Goal: Download file/media

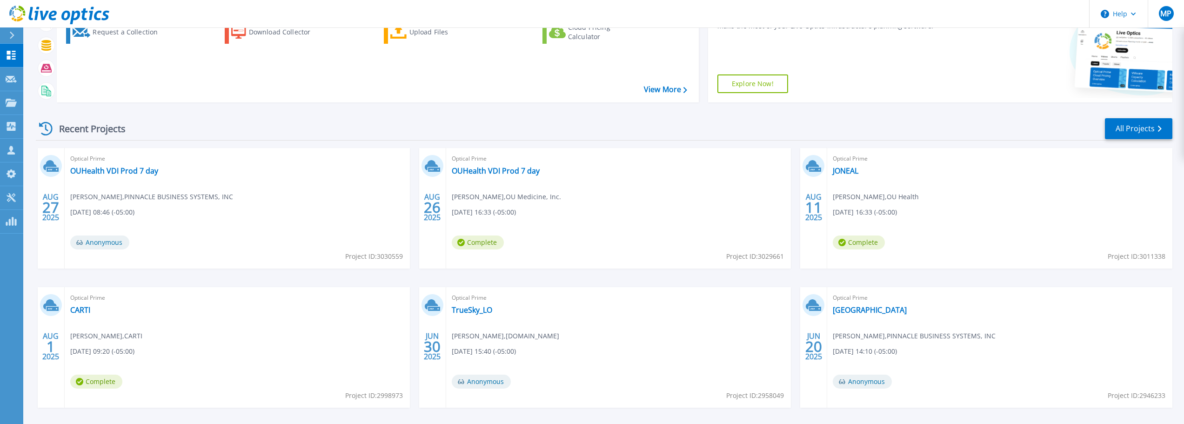
scroll to position [131, 0]
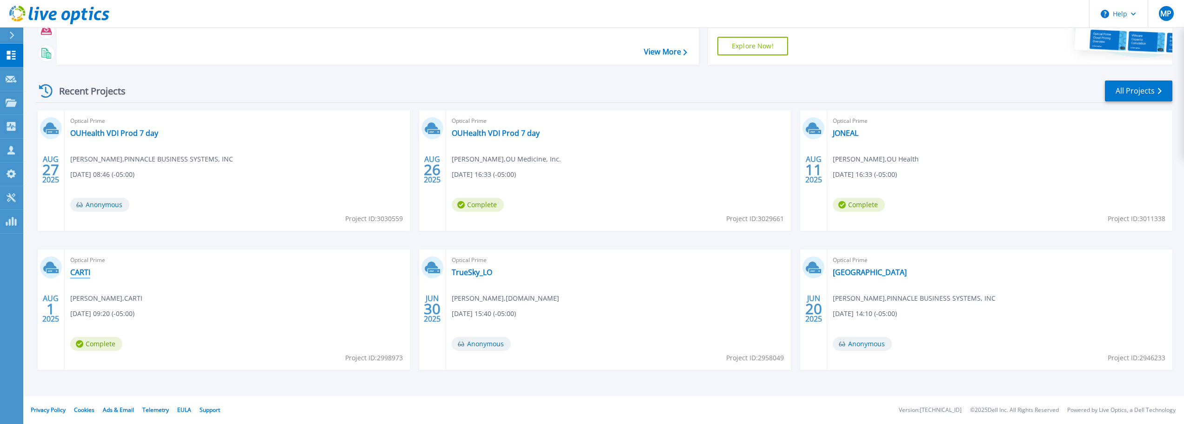
click at [80, 272] on link "CARTI" at bounding box center [80, 271] width 20 height 9
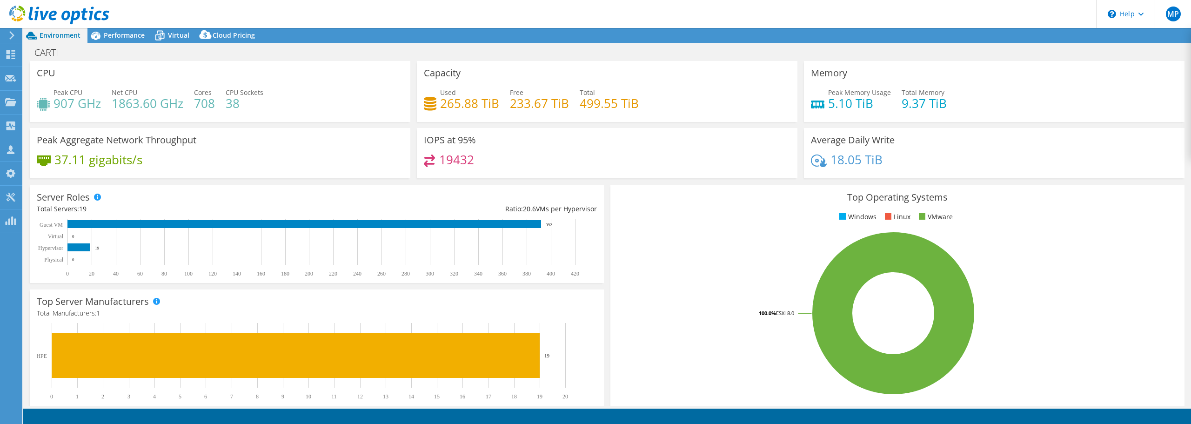
select select "USD"
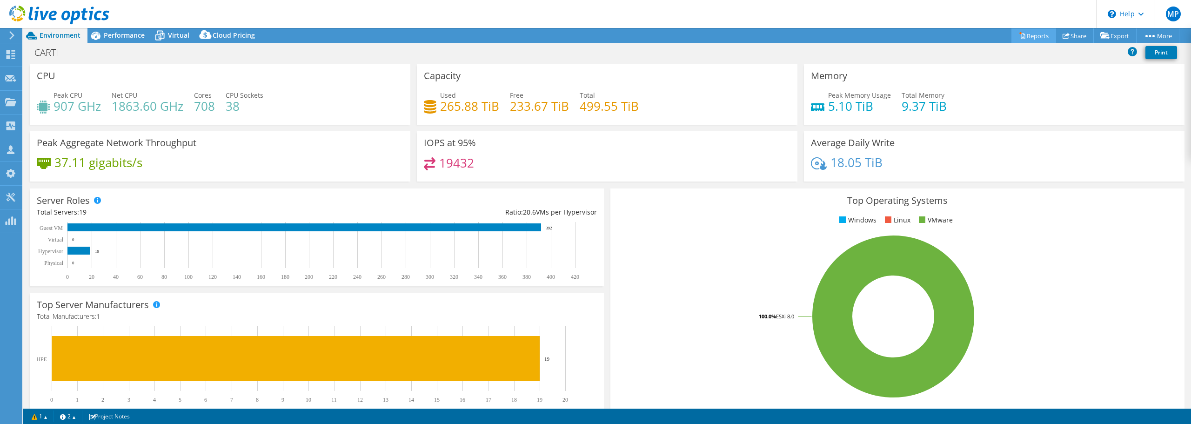
click at [1035, 39] on link "Reports" at bounding box center [1033, 35] width 45 height 14
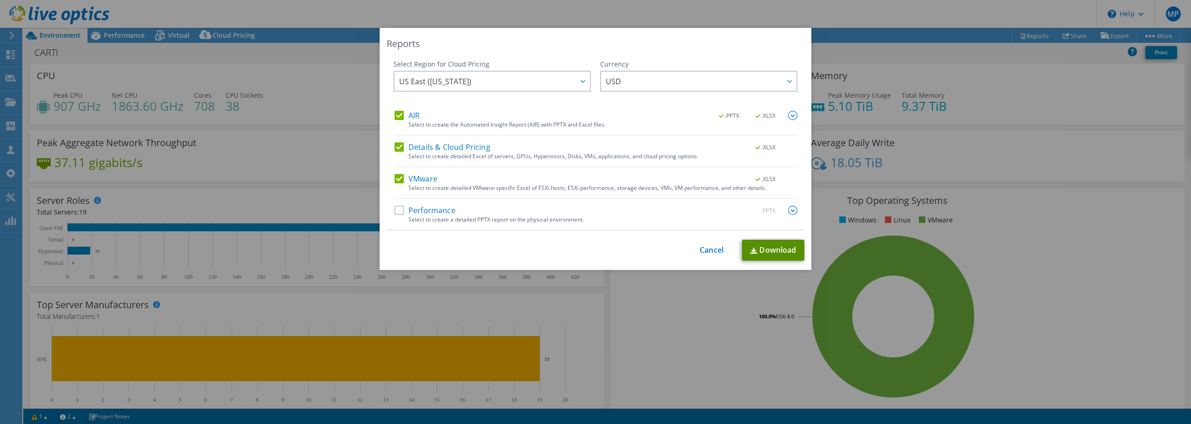
click at [775, 244] on link "Download" at bounding box center [773, 250] width 62 height 21
